Goal: Task Accomplishment & Management: Complete application form

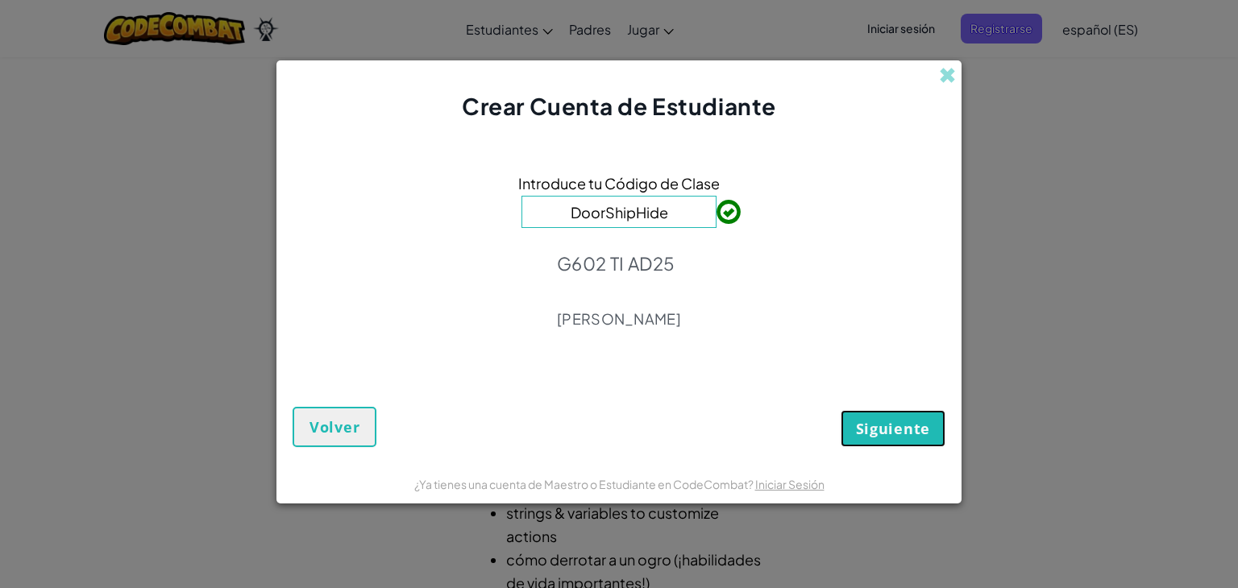
click at [885, 428] on span "Siguiente" at bounding box center [893, 428] width 74 height 19
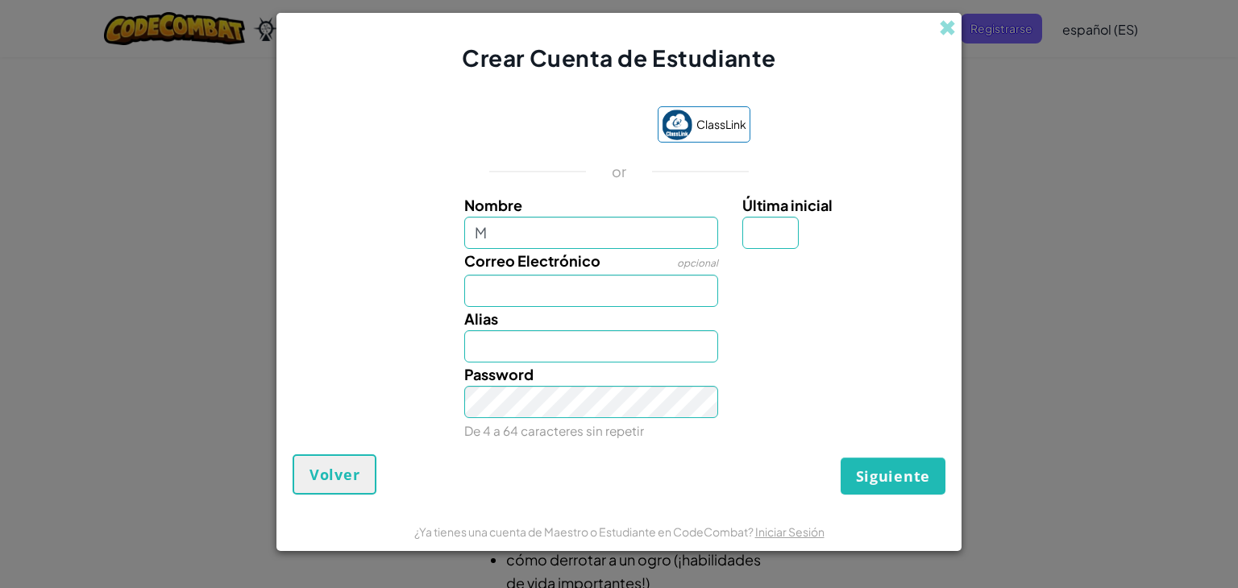
type input "M"
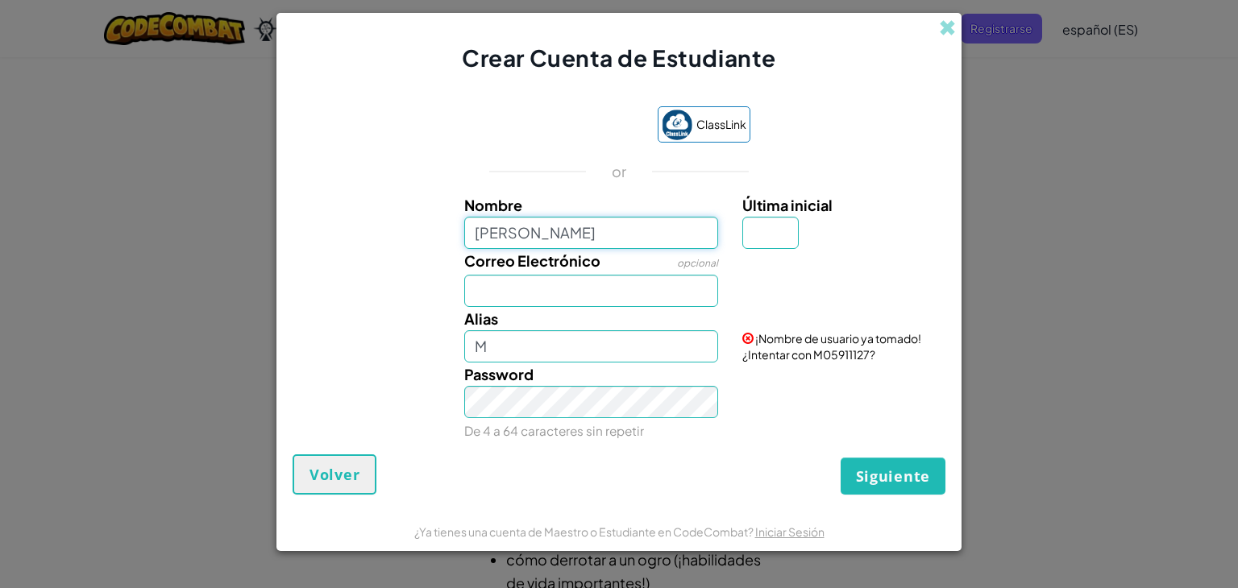
type input "[PERSON_NAME]"
click at [784, 240] on input "Última inicial" at bounding box center [770, 233] width 56 height 32
type input "M"
type input "MirandaM"
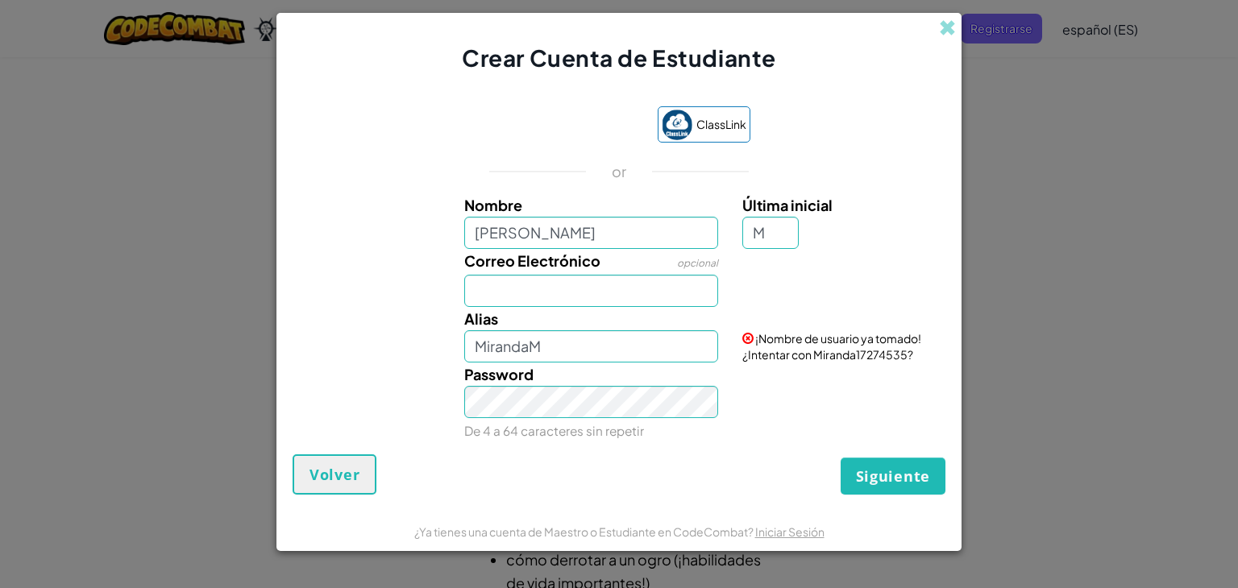
click at [570, 266] on span "Correo Electrónico" at bounding box center [532, 260] width 136 height 19
click at [570, 275] on input "Correo Electrónico" at bounding box center [591, 291] width 255 height 32
click at [575, 280] on input "Correo Electrónico" at bounding box center [591, 291] width 255 height 32
type input "[EMAIL_ADDRESS][DOMAIN_NAME]"
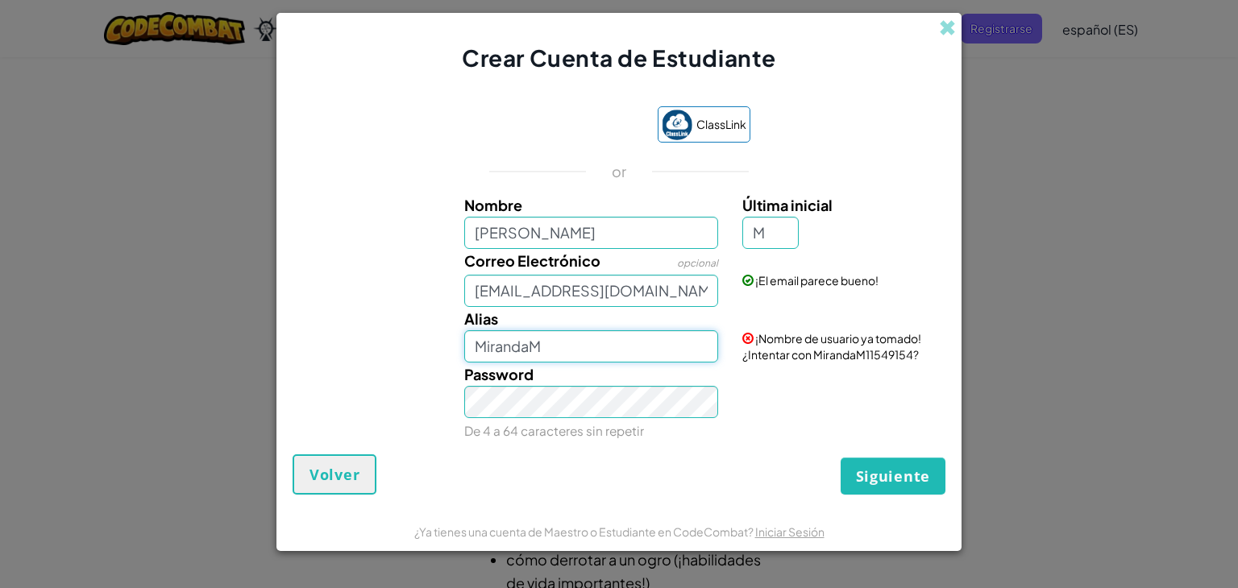
click at [599, 344] on input "MirandaM" at bounding box center [591, 346] width 255 height 32
type input "MirandaMm7"
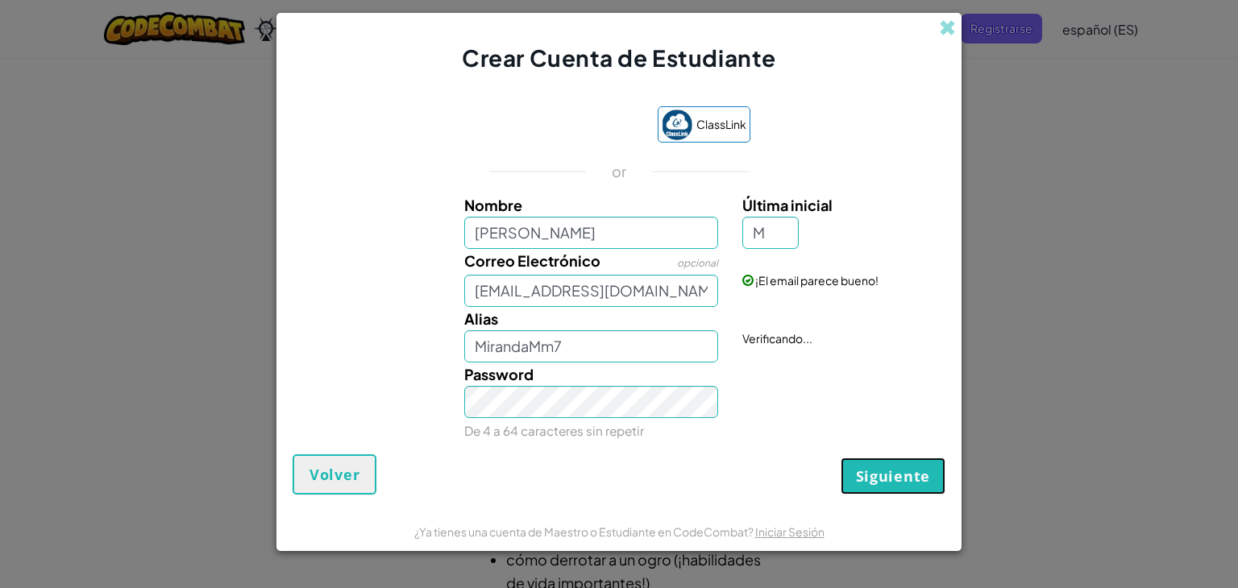
click at [897, 471] on span "Siguiente" at bounding box center [893, 475] width 74 height 19
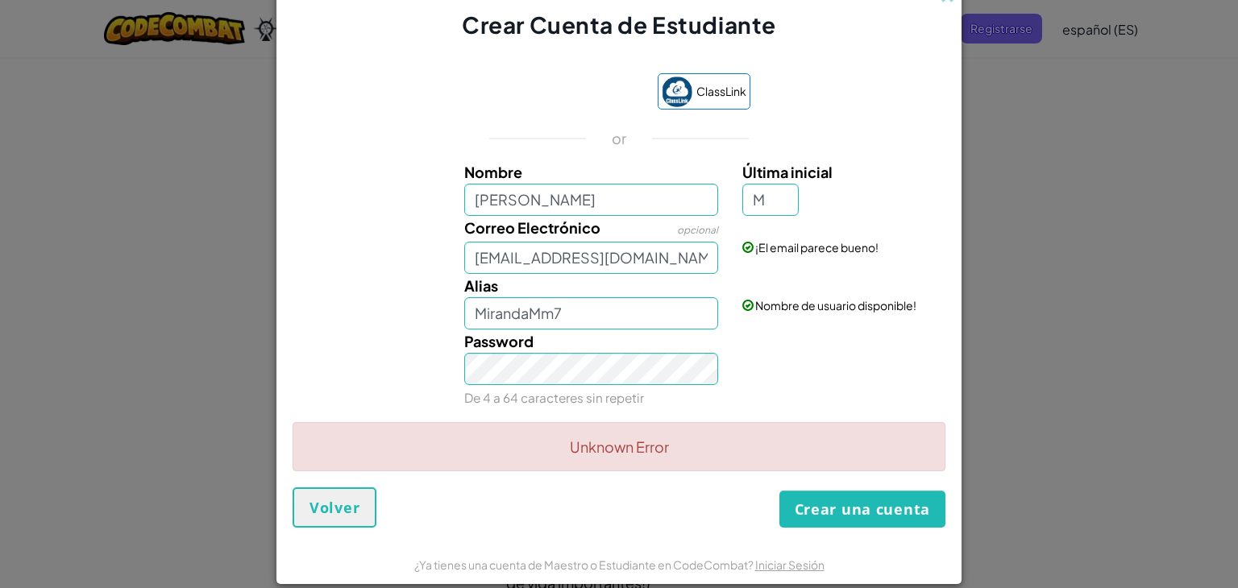
scroll to position [19, 0]
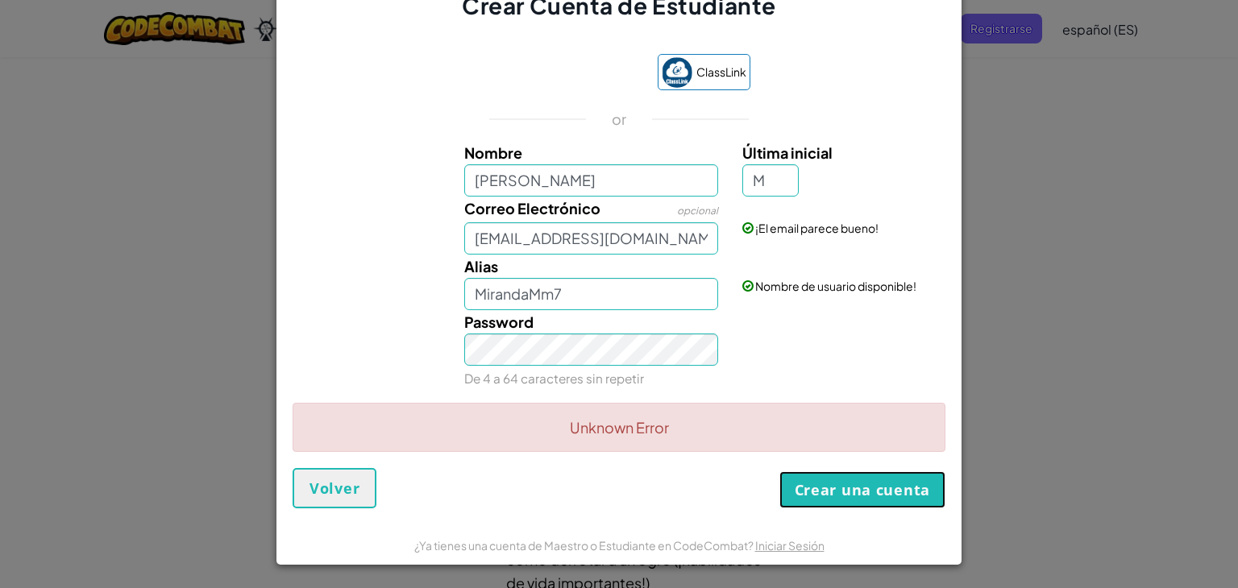
click at [827, 477] on button "Crear una cuenta" at bounding box center [862, 489] width 166 height 37
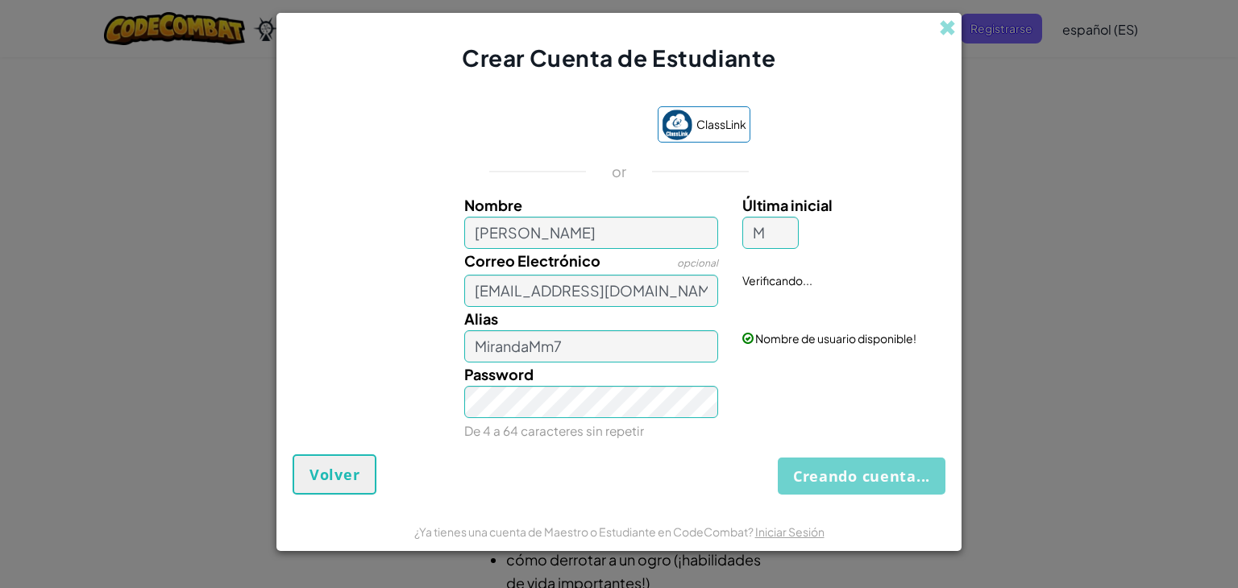
scroll to position [0, 0]
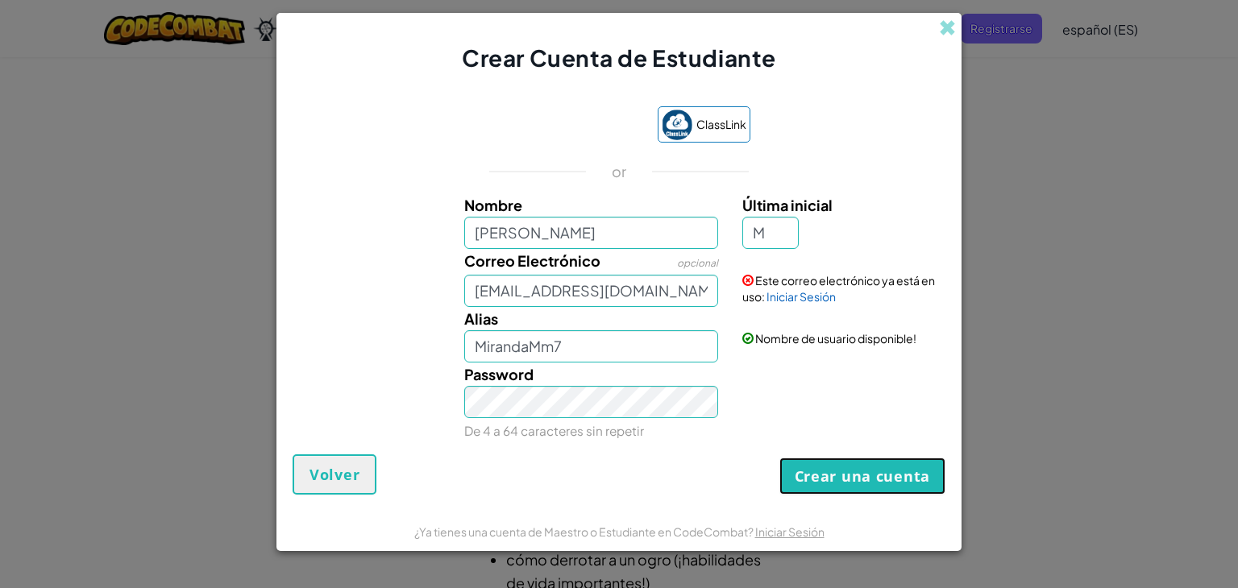
click at [844, 477] on button "Crear una cuenta" at bounding box center [862, 476] width 166 height 37
click at [359, 474] on button "Volver" at bounding box center [334, 474] width 84 height 40
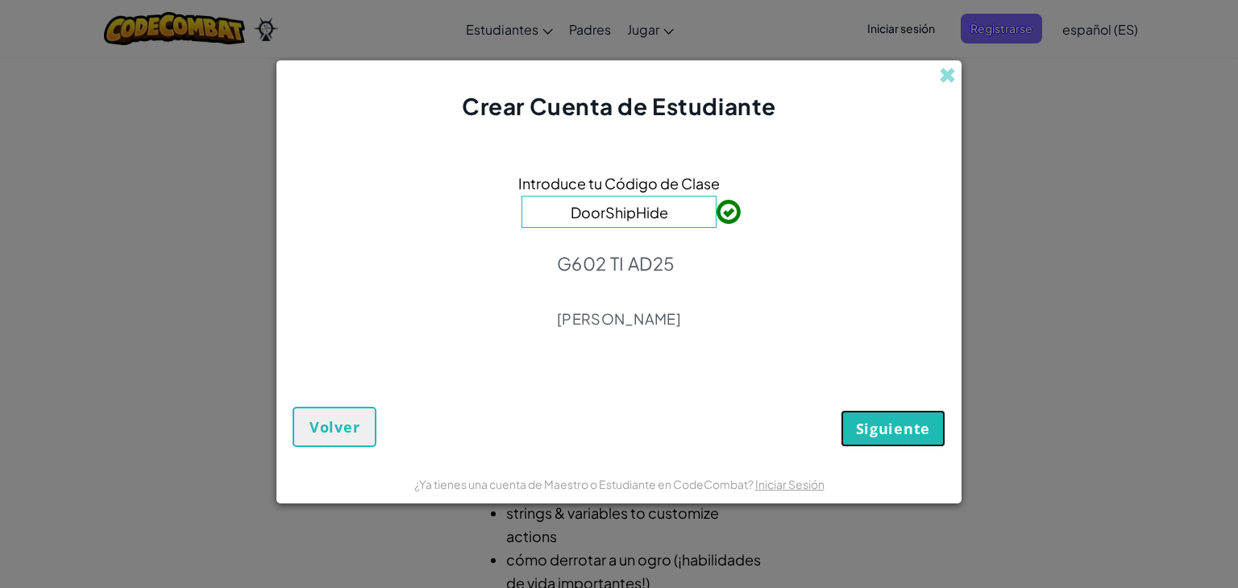
click at [897, 434] on span "Siguiente" at bounding box center [893, 428] width 74 height 19
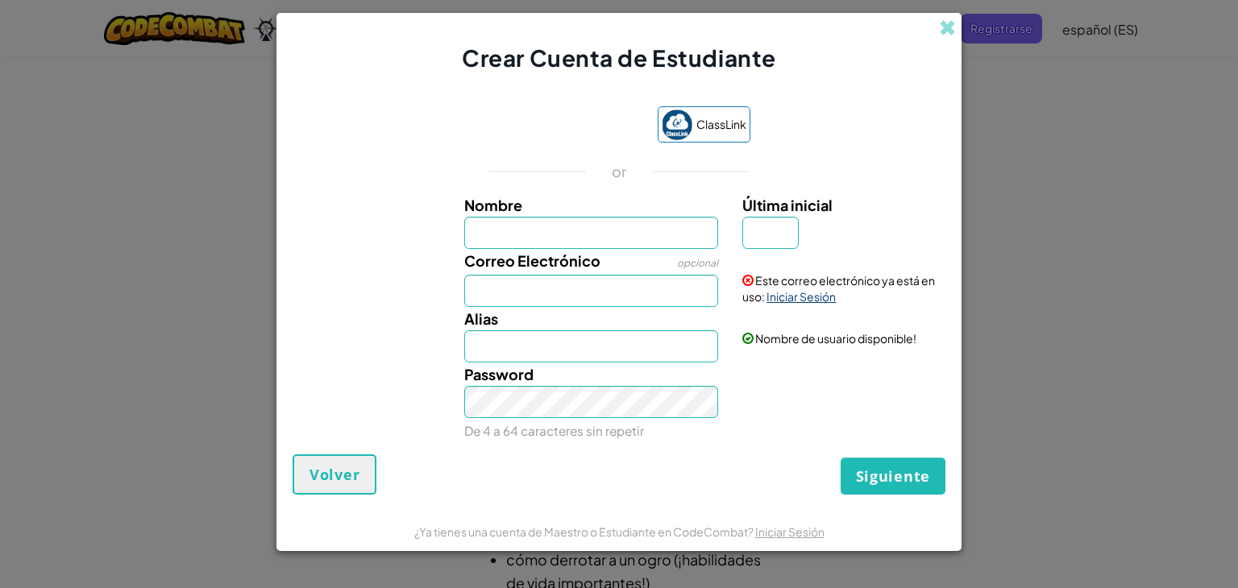
click at [798, 297] on link "Iniciar Sesión" at bounding box center [800, 296] width 69 height 15
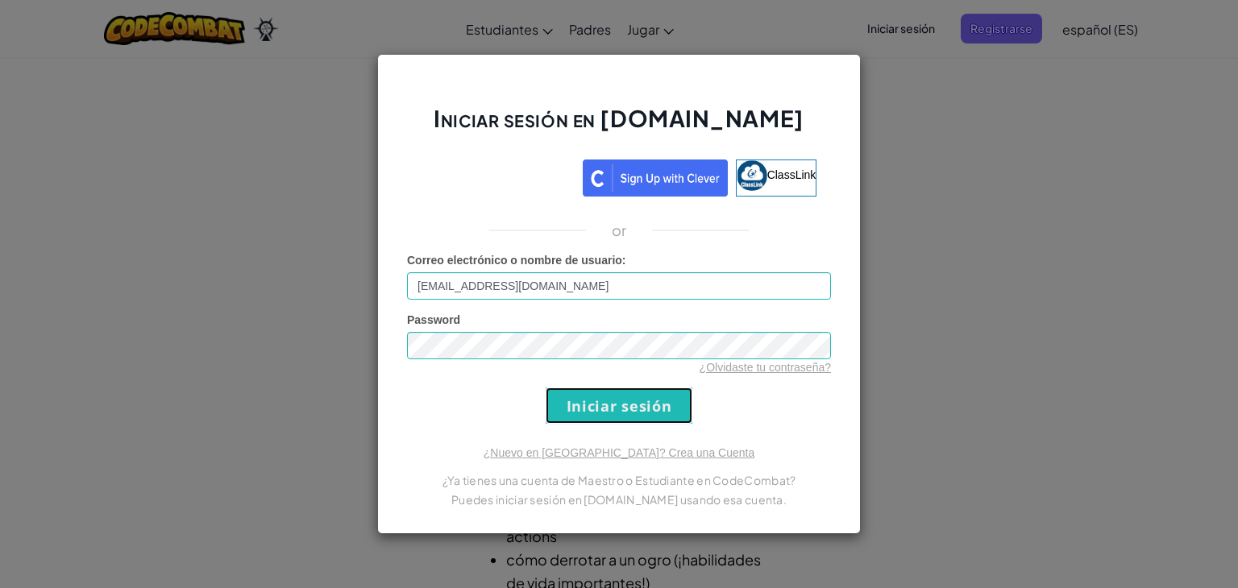
click at [636, 418] on input "Iniciar sesión" at bounding box center [618, 406] width 147 height 36
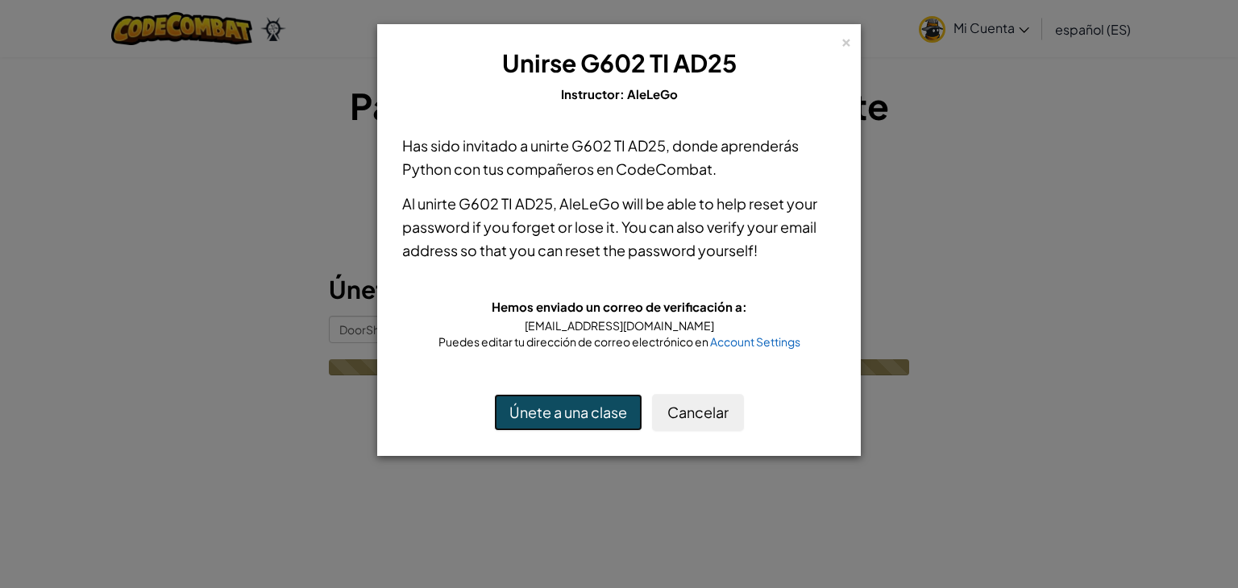
click at [609, 417] on button "Únete a una clase" at bounding box center [568, 412] width 148 height 37
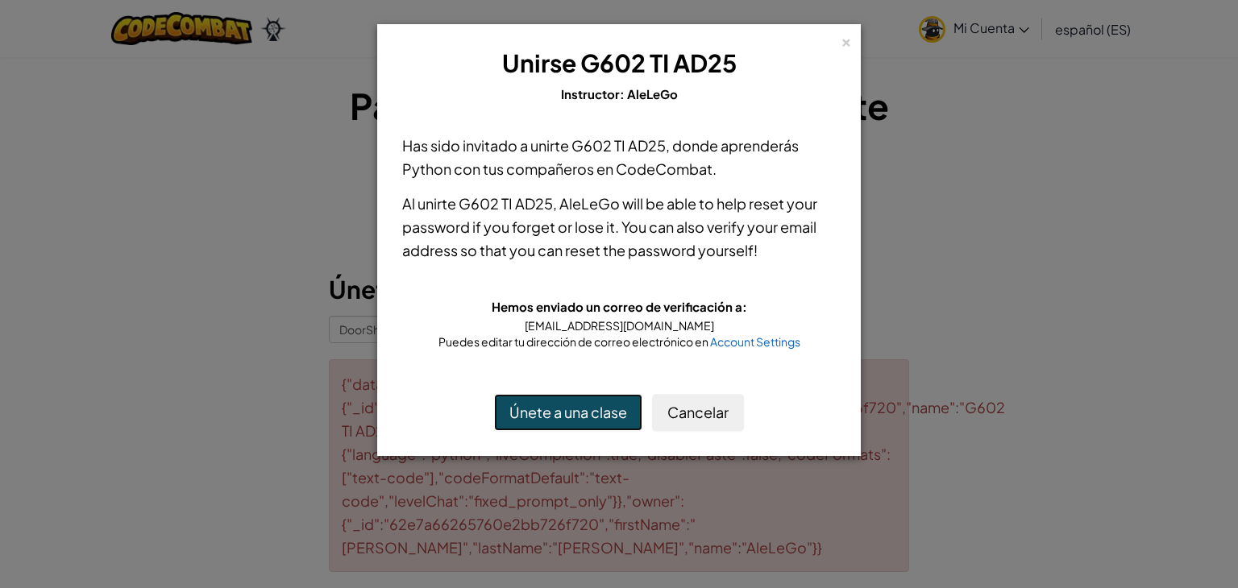
click at [592, 413] on button "Únete a una clase" at bounding box center [568, 412] width 148 height 37
click at [677, 413] on button "Cancelar" at bounding box center [698, 412] width 92 height 37
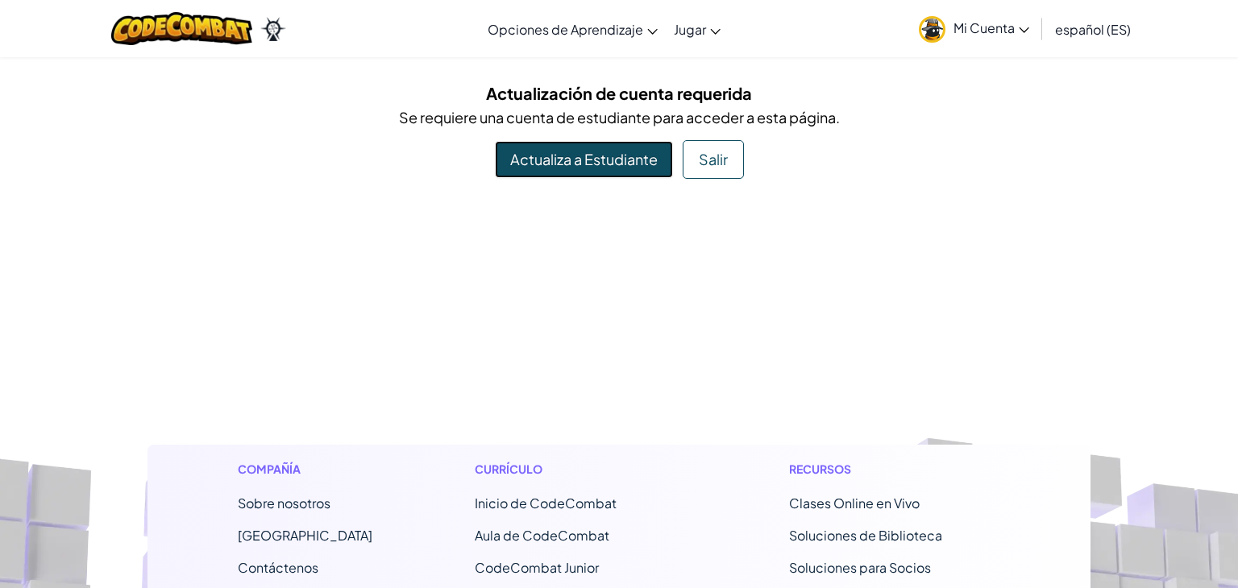
click at [610, 164] on link "Actualiza a Estudiante" at bounding box center [584, 159] width 178 height 37
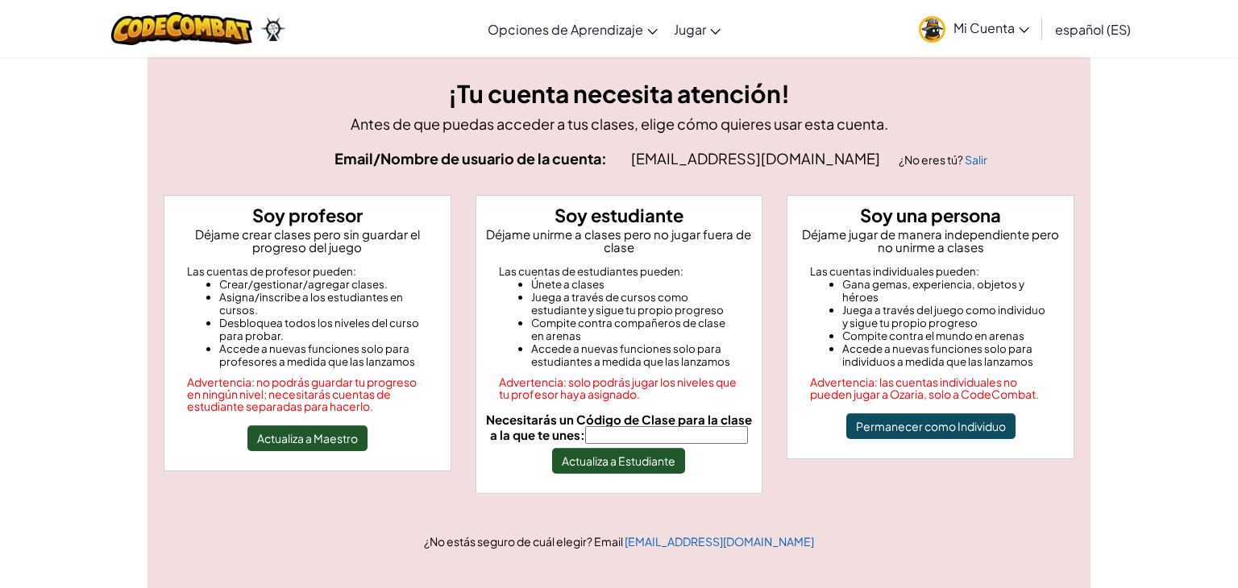
scroll to position [28, 0]
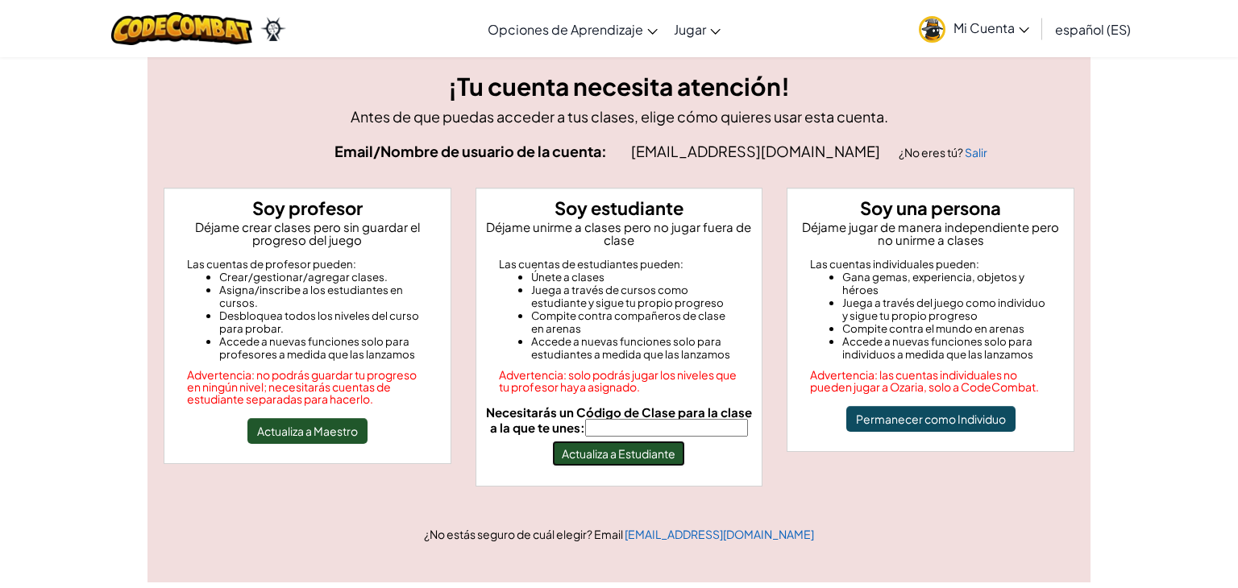
click at [647, 441] on button "Actualiza a Estudiante" at bounding box center [618, 454] width 133 height 26
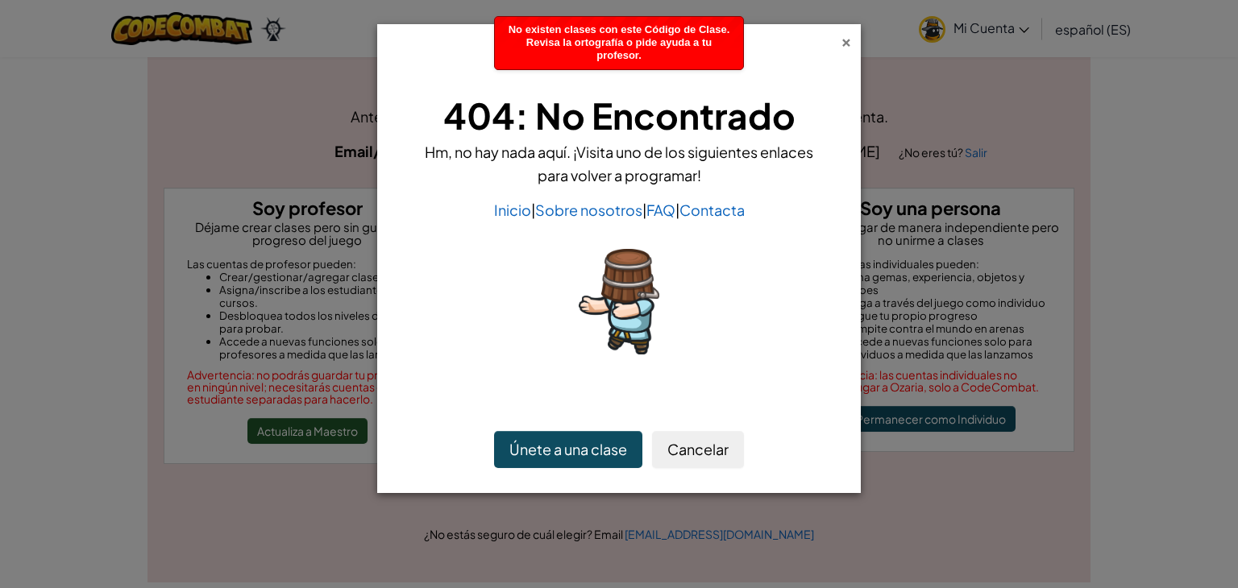
click at [844, 44] on div "×" at bounding box center [845, 39] width 11 height 17
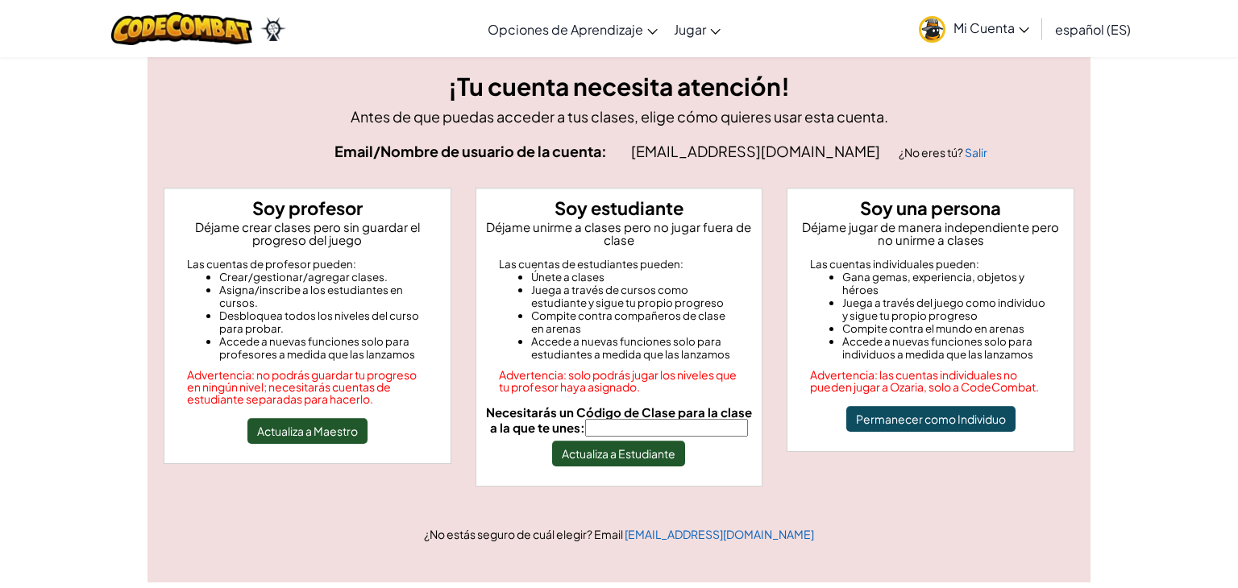
click at [723, 428] on input "Necesitarás un Código de Clase para la clase a la que te unes:" at bounding box center [666, 428] width 163 height 18
click at [707, 421] on input "Necesitarás un Código de Clase para la clase a la que te unes:" at bounding box center [666, 428] width 163 height 18
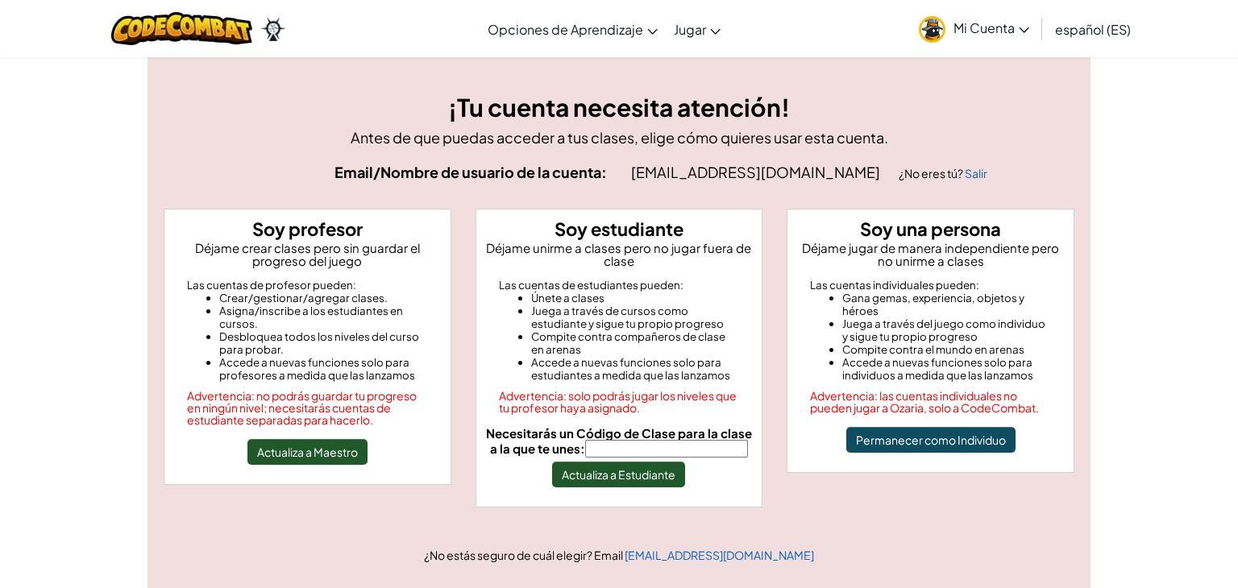
scroll to position [5, 0]
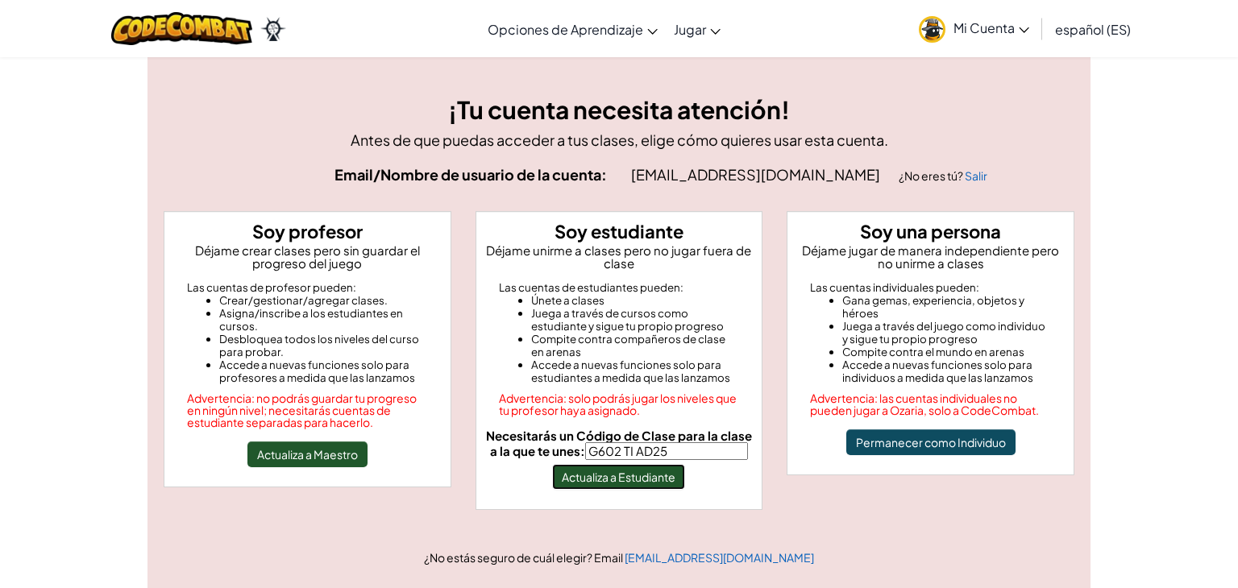
click at [657, 478] on button "Actualiza a Estudiante" at bounding box center [618, 477] width 133 height 26
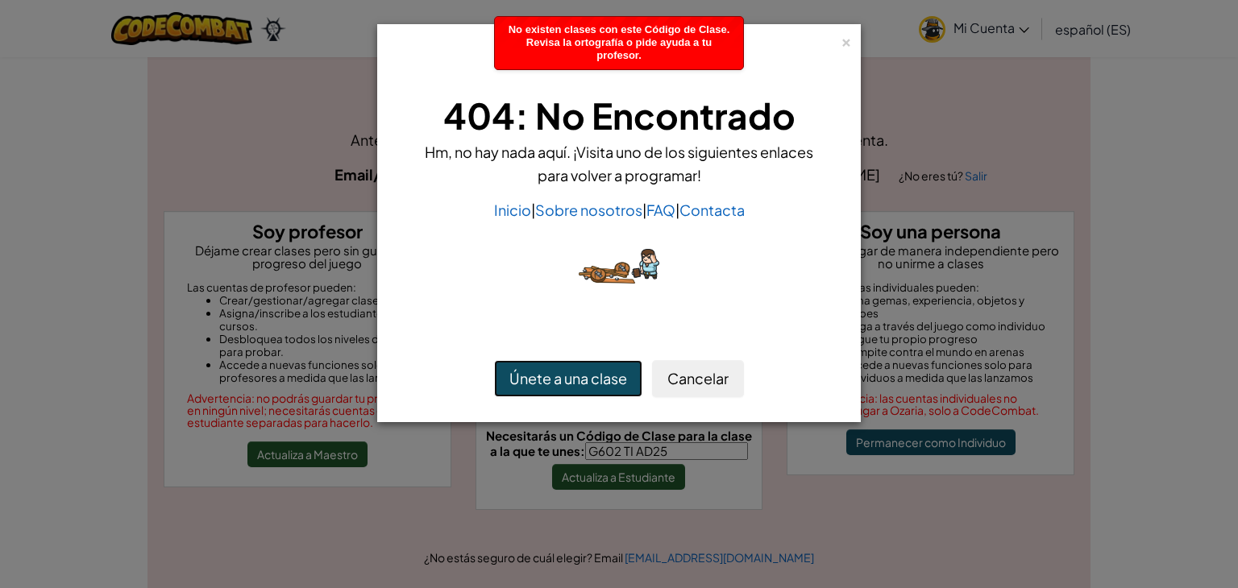
click at [616, 389] on button "Únete a una clase" at bounding box center [568, 378] width 148 height 37
click at [846, 44] on div "×" at bounding box center [845, 39] width 11 height 17
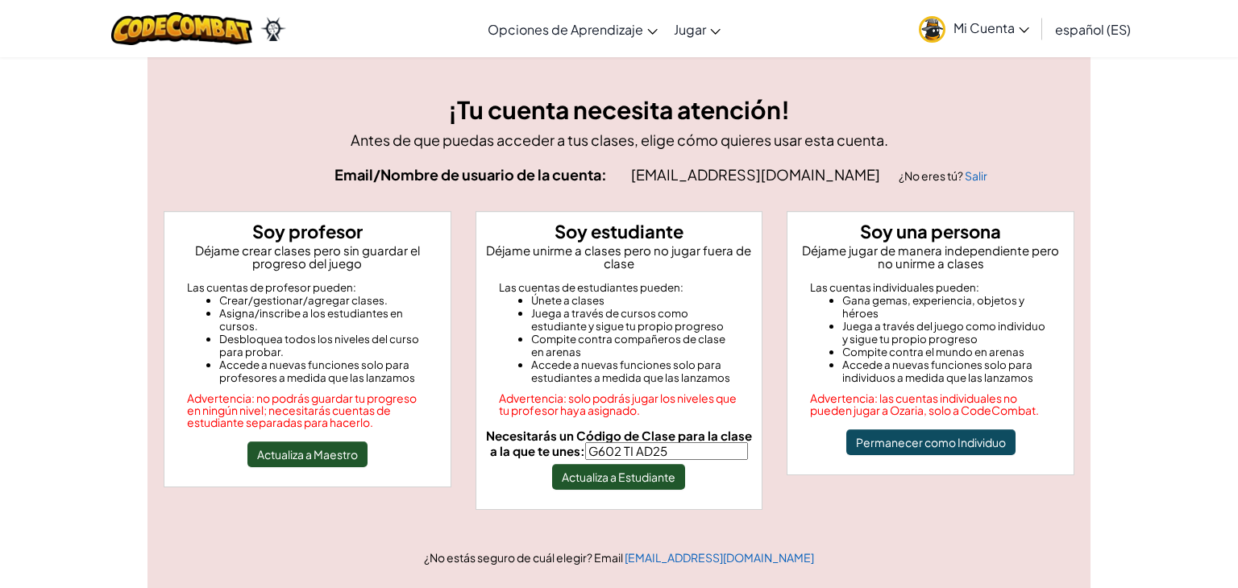
click at [705, 456] on input "G602 TI AD25" at bounding box center [666, 451] width 163 height 18
type input "G602 TI AD25 (Phyton)"
click at [666, 475] on button "Actualiza a Estudiante" at bounding box center [618, 477] width 133 height 26
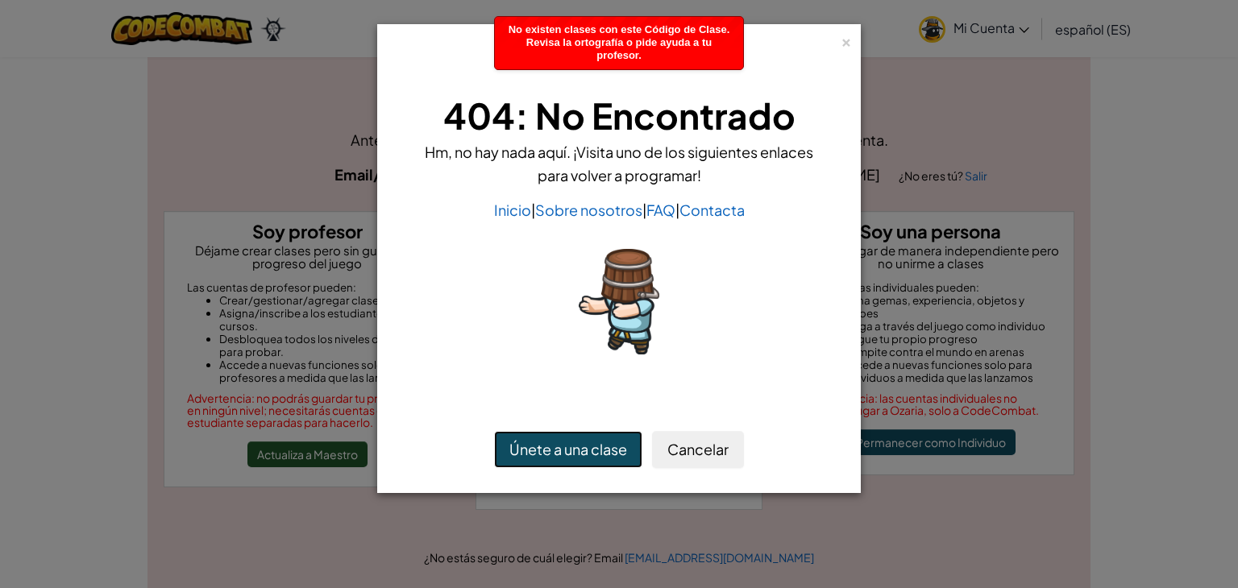
click at [621, 448] on button "Únete a una clase" at bounding box center [568, 449] width 148 height 37
